Goal: Check status: Check status

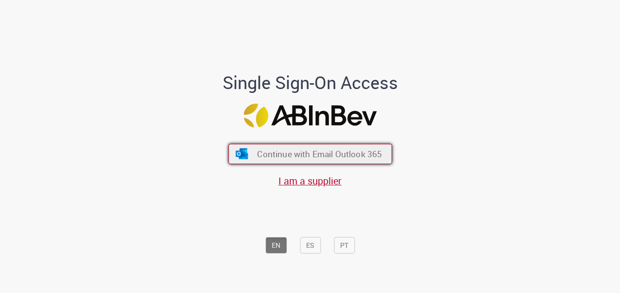
click at [303, 155] on span "Continue with Email Outlook 365" at bounding box center [319, 153] width 125 height 11
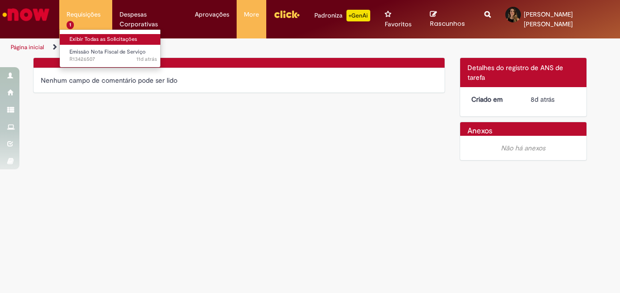
click at [81, 38] on link "Exibir Todas as Solicitações" at bounding box center [113, 39] width 107 height 11
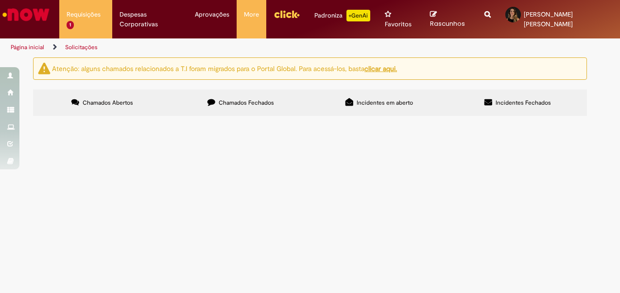
click at [0, 0] on img at bounding box center [0, 0] width 0 height 0
click at [0, 0] on td "fee por rewards referente aos meses Abril, Maio e Junho - Numero PO 7332885875" at bounding box center [0, 0] width 0 height 0
click at [0, 0] on img "recolher o estado da solicitação" at bounding box center [0, 0] width 0 height 0
drag, startPoint x: 232, startPoint y: 172, endPoint x: 222, endPoint y: 177, distance: 10.9
click at [0, 0] on td "fee por rewards referente aos meses Abril, Maio e Junho - Numero PO 7332885875" at bounding box center [0, 0] width 0 height 0
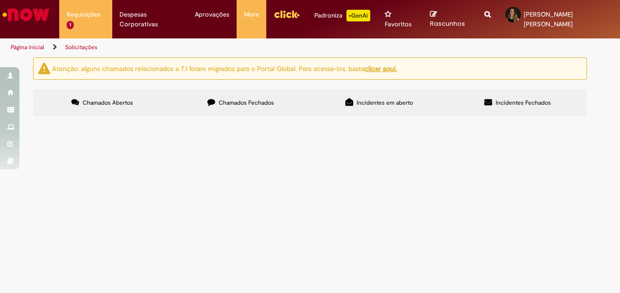
click at [0, 0] on table "Número Oferta Descrição Fase Status R13426507 fee por rewards referente aos mes…" at bounding box center [0, 0] width 0 height 0
drag, startPoint x: 66, startPoint y: 171, endPoint x: 76, endPoint y: 182, distance: 15.1
click at [0, 0] on td "R13426507" at bounding box center [0, 0] width 0 height 0
click at [0, 0] on img at bounding box center [0, 0] width 0 height 0
drag, startPoint x: 365, startPoint y: 176, endPoint x: 356, endPoint y: 178, distance: 9.4
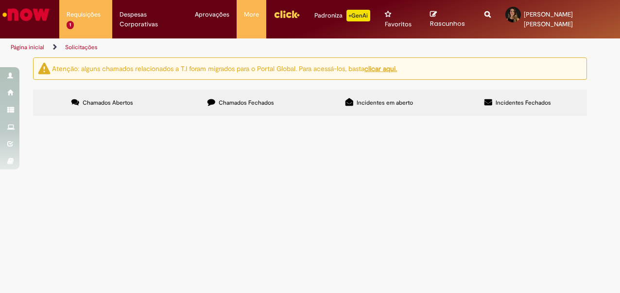
click at [0, 0] on span "fee por rewards referente aos meses Abril, Maio e Junho - Numero PO 7332885875" at bounding box center [0, 0] width 0 height 0
drag, startPoint x: 356, startPoint y: 178, endPoint x: 350, endPoint y: 178, distance: 5.9
click at [0, 0] on span "fee por rewards referente aos meses Abril, Maio e Junho - Numero PO 7332885875" at bounding box center [0, 0] width 0 height 0
drag, startPoint x: 345, startPoint y: 180, endPoint x: 219, endPoint y: 212, distance: 129.8
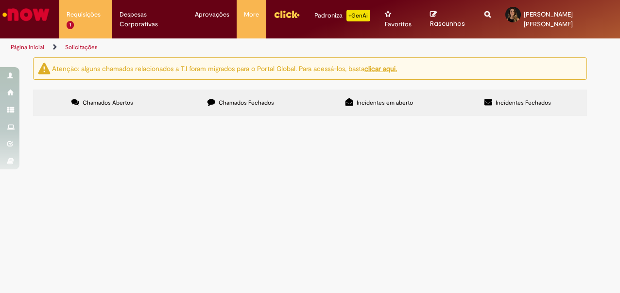
click at [0, 0] on div "Linhas 1 − 1 de 1" at bounding box center [0, 0] width 0 height 0
click at [0, 0] on span "R13426507" at bounding box center [0, 0] width 0 height 0
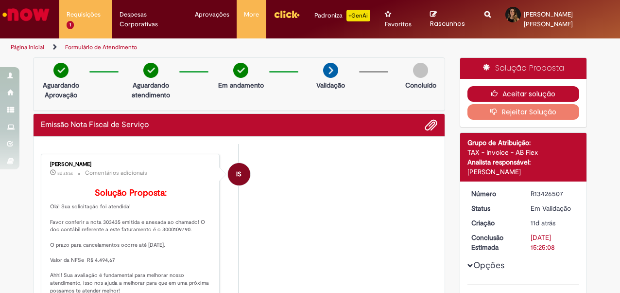
click at [491, 90] on icon "button" at bounding box center [497, 93] width 12 height 7
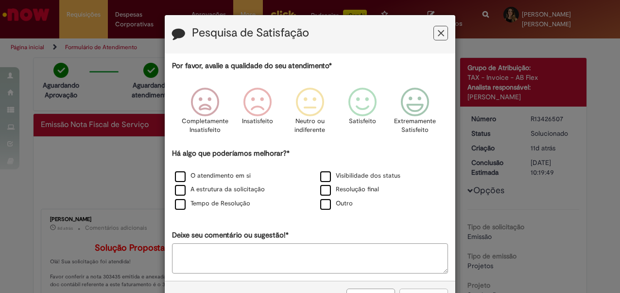
click at [434, 30] on button "Feedback" at bounding box center [441, 33] width 15 height 15
